Goal: Task Accomplishment & Management: Use online tool/utility

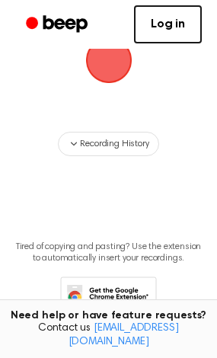
scroll to position [179, 0]
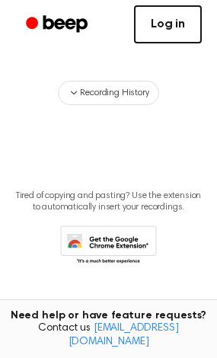
click at [155, 17] on link "Log in" at bounding box center [168, 24] width 68 height 38
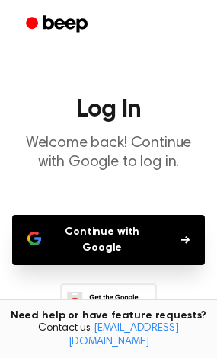
click at [120, 237] on button "Continue with Google" at bounding box center [108, 240] width 193 height 50
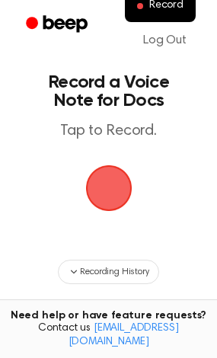
click at [111, 167] on span "button" at bounding box center [109, 188] width 43 height 43
click at [113, 187] on span "button" at bounding box center [109, 188] width 43 height 43
click at [113, 187] on span "button" at bounding box center [108, 188] width 46 height 46
click at [113, 187] on span "button" at bounding box center [109, 188] width 43 height 43
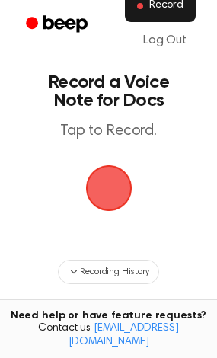
click at [154, 11] on span "Record" at bounding box center [166, 6] width 34 height 14
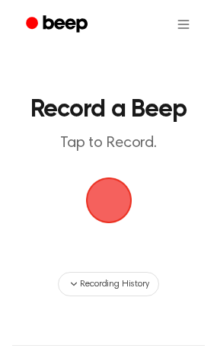
click at [97, 204] on span "button" at bounding box center [109, 200] width 43 height 43
click at [88, 198] on span "button" at bounding box center [109, 200] width 43 height 43
click at [116, 214] on span "button" at bounding box center [109, 200] width 43 height 43
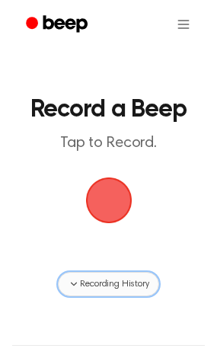
click at [108, 285] on span "Recording History" at bounding box center [114, 284] width 69 height 14
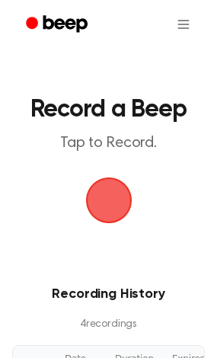
click at [108, 200] on span "button" at bounding box center [109, 200] width 43 height 43
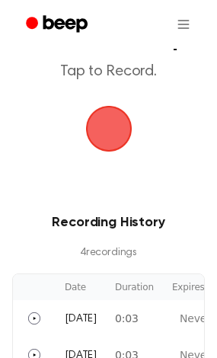
scroll to position [72, 0]
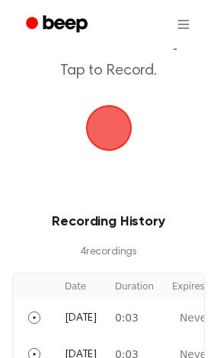
click at [104, 114] on span "button" at bounding box center [108, 128] width 46 height 46
click at [104, 114] on span "button" at bounding box center [109, 128] width 43 height 43
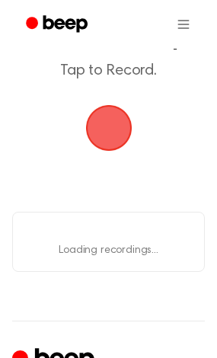
click at [104, 114] on span "button" at bounding box center [109, 128] width 43 height 43
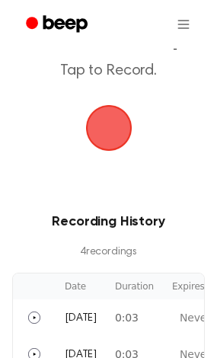
click at [106, 116] on span "button" at bounding box center [109, 128] width 43 height 43
click at [105, 116] on span "button" at bounding box center [109, 128] width 43 height 43
click at [105, 114] on span "button" at bounding box center [109, 128] width 43 height 43
click at [107, 116] on span "button" at bounding box center [109, 128] width 43 height 43
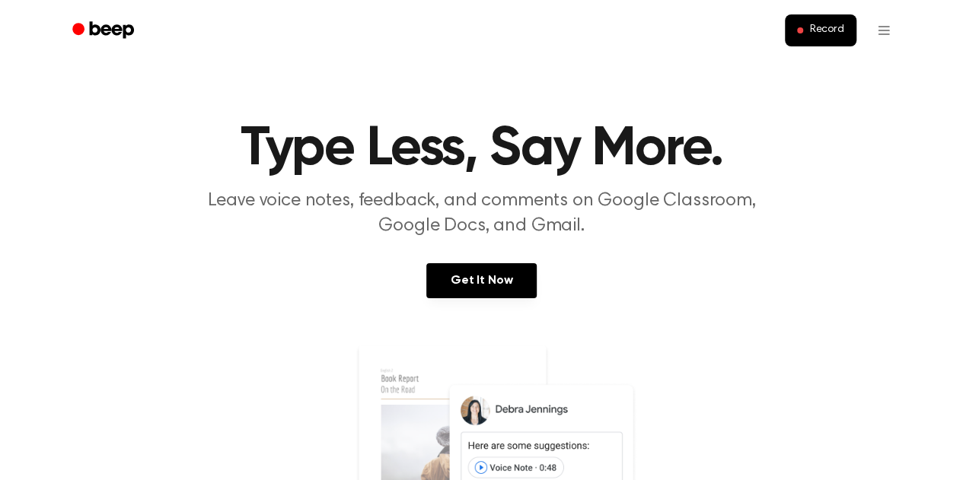
scroll to position [53, 0]
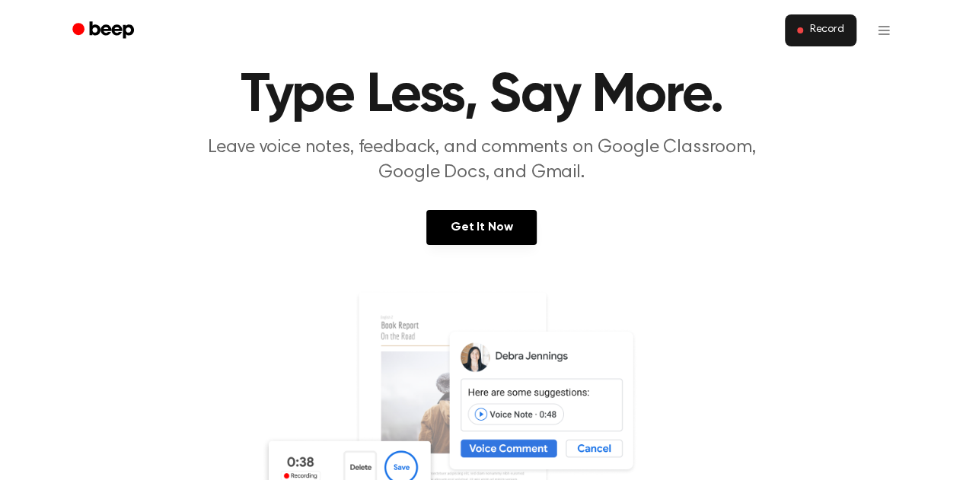
click at [801, 46] on button "Record" at bounding box center [820, 30] width 71 height 32
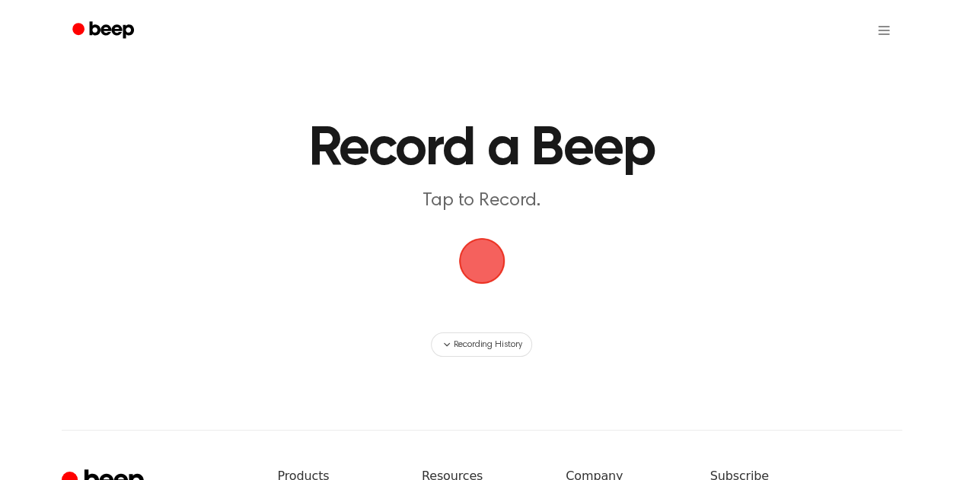
click at [476, 260] on span "button" at bounding box center [481, 261] width 43 height 43
click at [493, 250] on span "button" at bounding box center [481, 261] width 49 height 49
click at [498, 261] on span "button" at bounding box center [481, 261] width 43 height 43
